Goal: Information Seeking & Learning: Learn about a topic

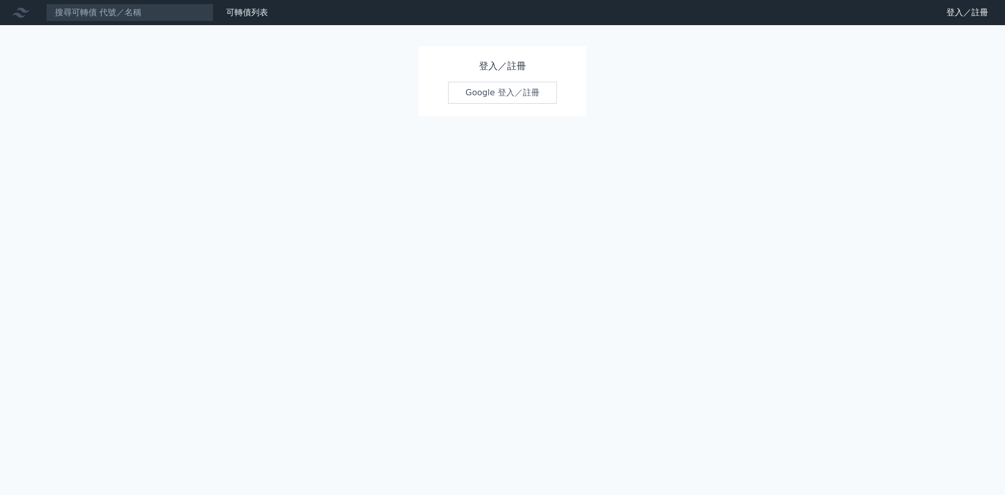
click at [496, 93] on link "Google 登入／註冊" at bounding box center [502, 93] width 109 height 22
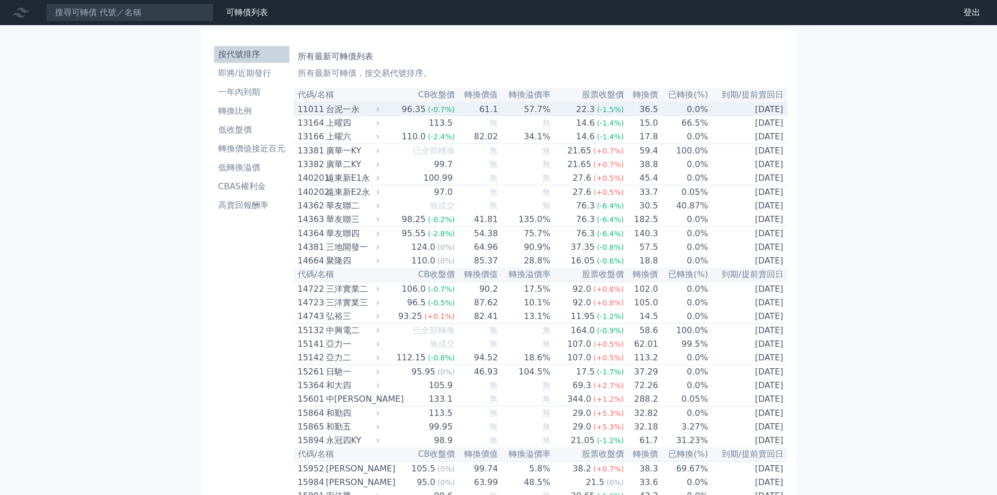
click at [349, 109] on div "台泥一永" at bounding box center [351, 109] width 51 height 13
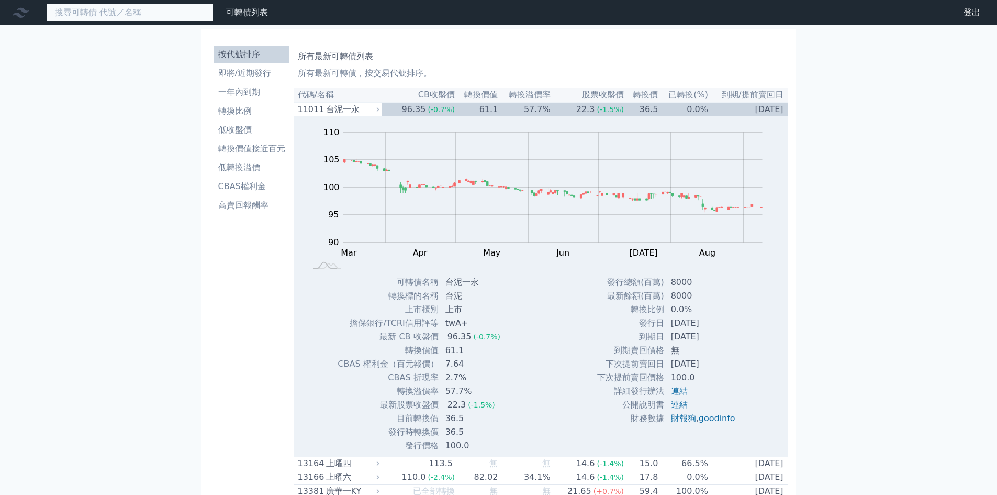
click at [134, 15] on input at bounding box center [130, 13] width 168 height 18
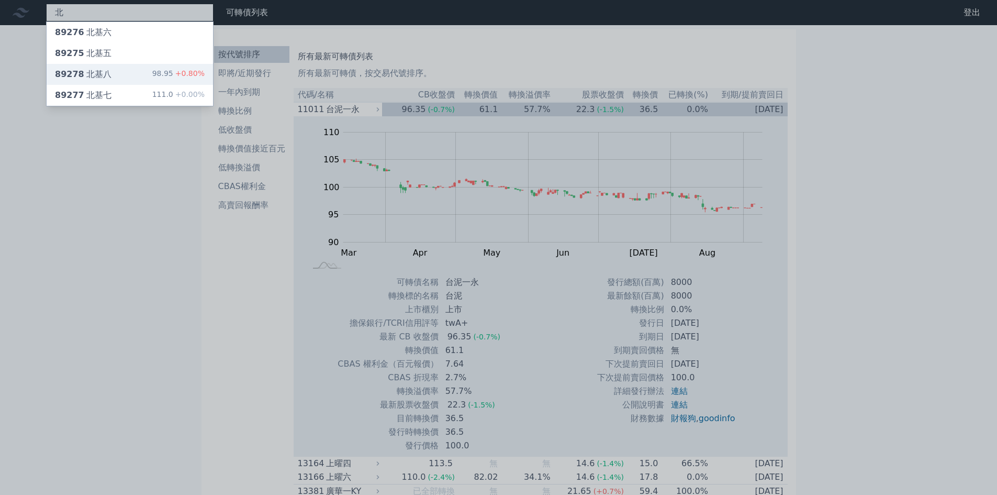
type input "北"
click at [98, 77] on div "89278 北基八" at bounding box center [83, 74] width 57 height 13
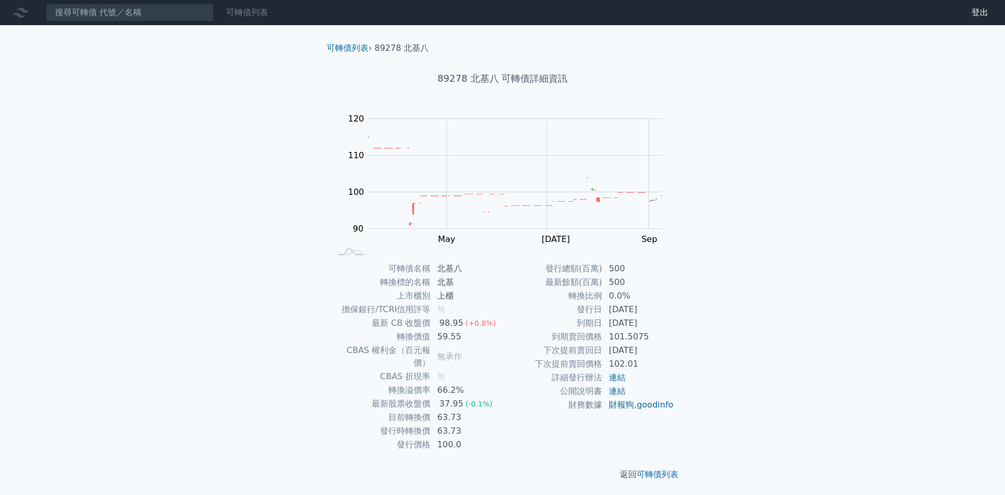
click at [242, 13] on link "可轉債列表" at bounding box center [247, 12] width 42 height 10
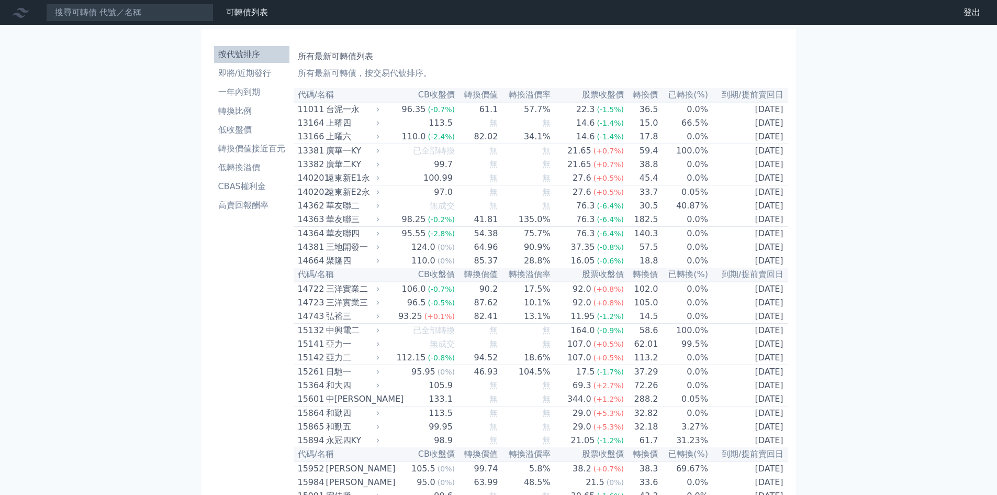
click at [253, 90] on li "一年內到期" at bounding box center [251, 92] width 75 height 13
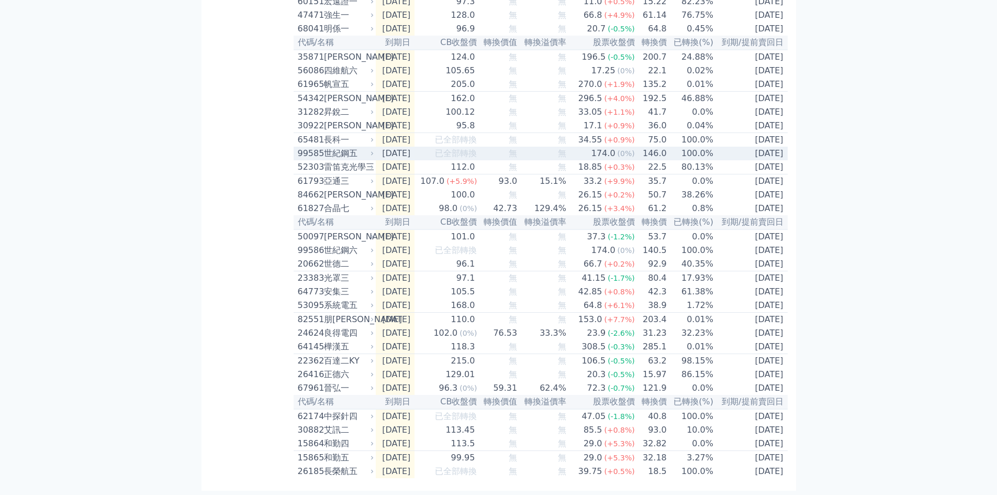
scroll to position [1229, 0]
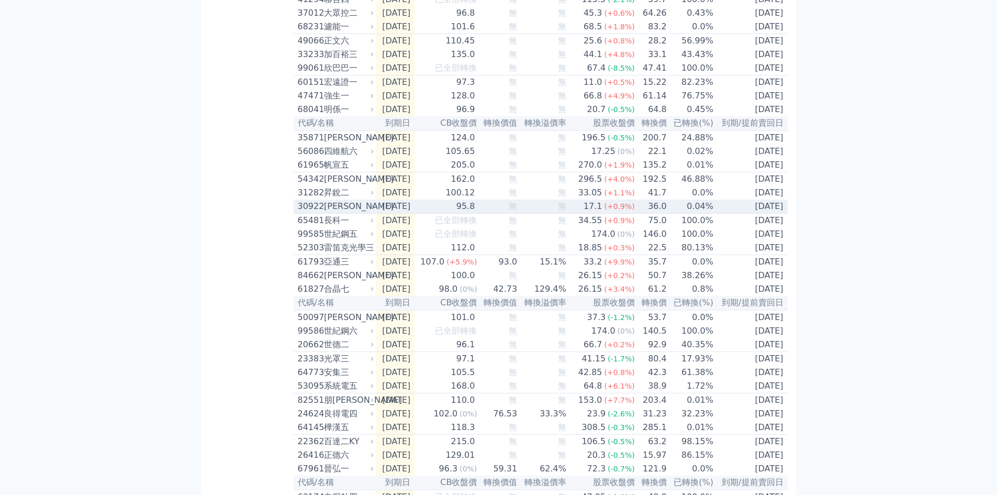
click at [477, 213] on div "95.8" at bounding box center [465, 206] width 23 height 13
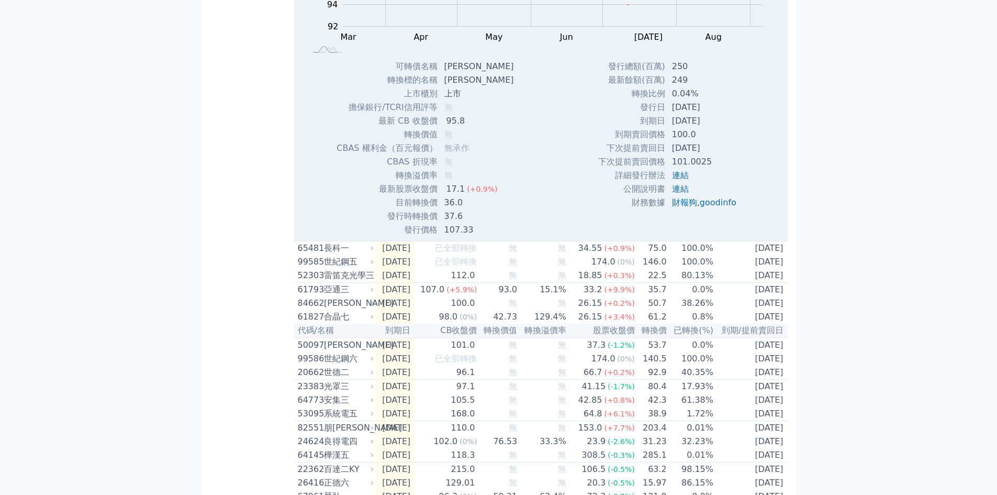
scroll to position [1543, 0]
drag, startPoint x: 446, startPoint y: 180, endPoint x: 461, endPoint y: 183, distance: 15.5
click at [461, 85] on td "[PERSON_NAME]" at bounding box center [480, 79] width 84 height 14
